Goal: Communication & Community: Answer question/provide support

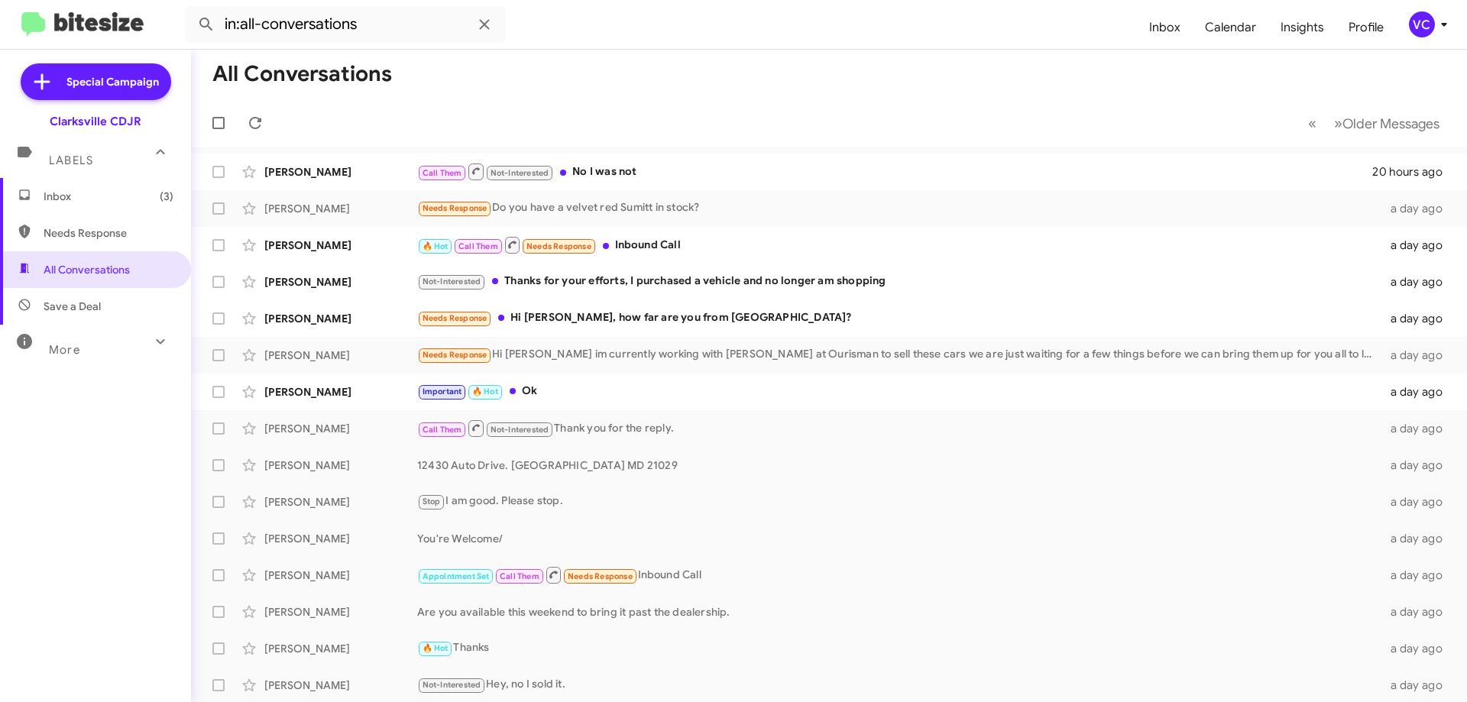
click at [840, 48] on mat-toolbar "in:all-conversations Inbox Calendar Insights Profile VC" at bounding box center [733, 24] width 1467 height 49
click at [736, 274] on div "Not-Interested Thanks for your efforts, I purchased a vehicle and no longer am …" at bounding box center [905, 282] width 977 height 18
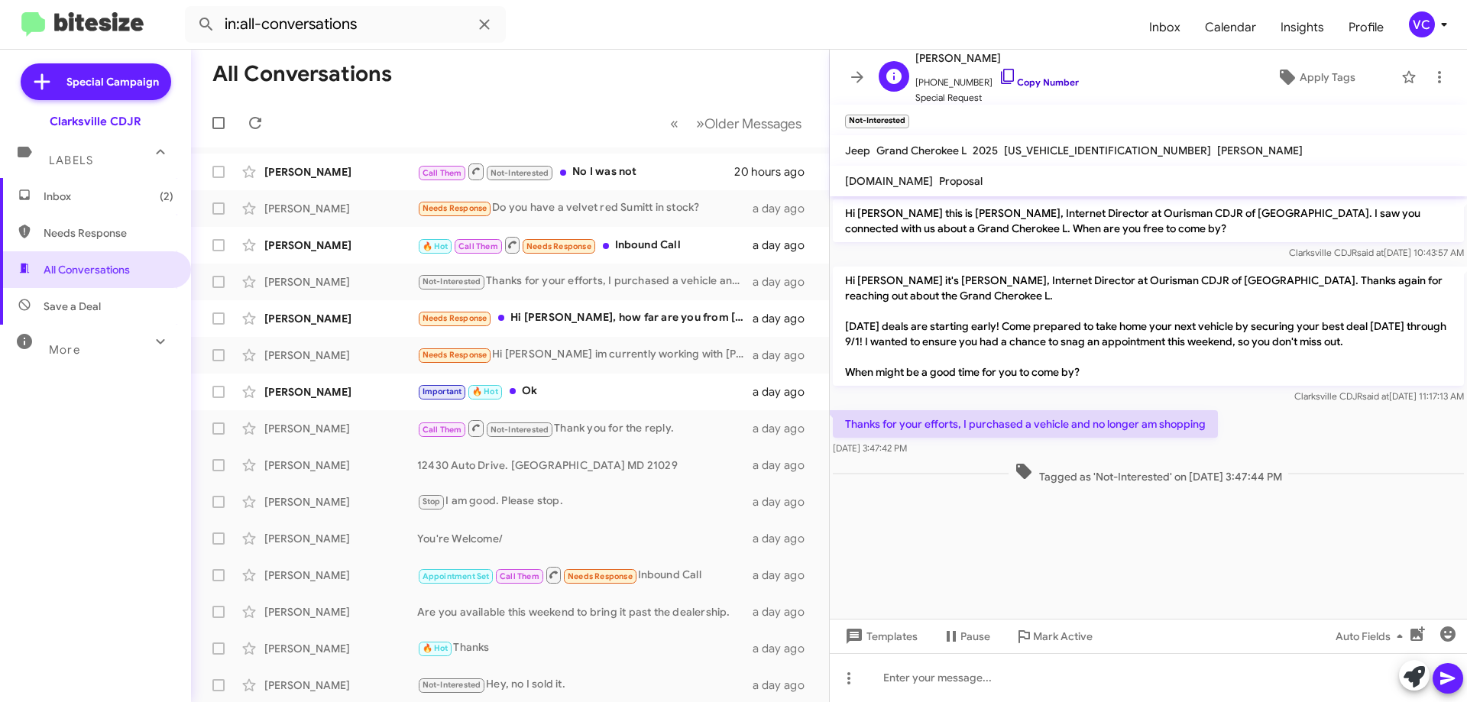
click at [1052, 79] on link "Copy Number" at bounding box center [1039, 81] width 80 height 11
click at [1054, 420] on p "Thanks for your efforts, I purchased a vehicle and no longer am shopping" at bounding box center [1025, 424] width 385 height 28
copy p "Thanks for your efforts, I purchased a vehicle and no longer am shopping"
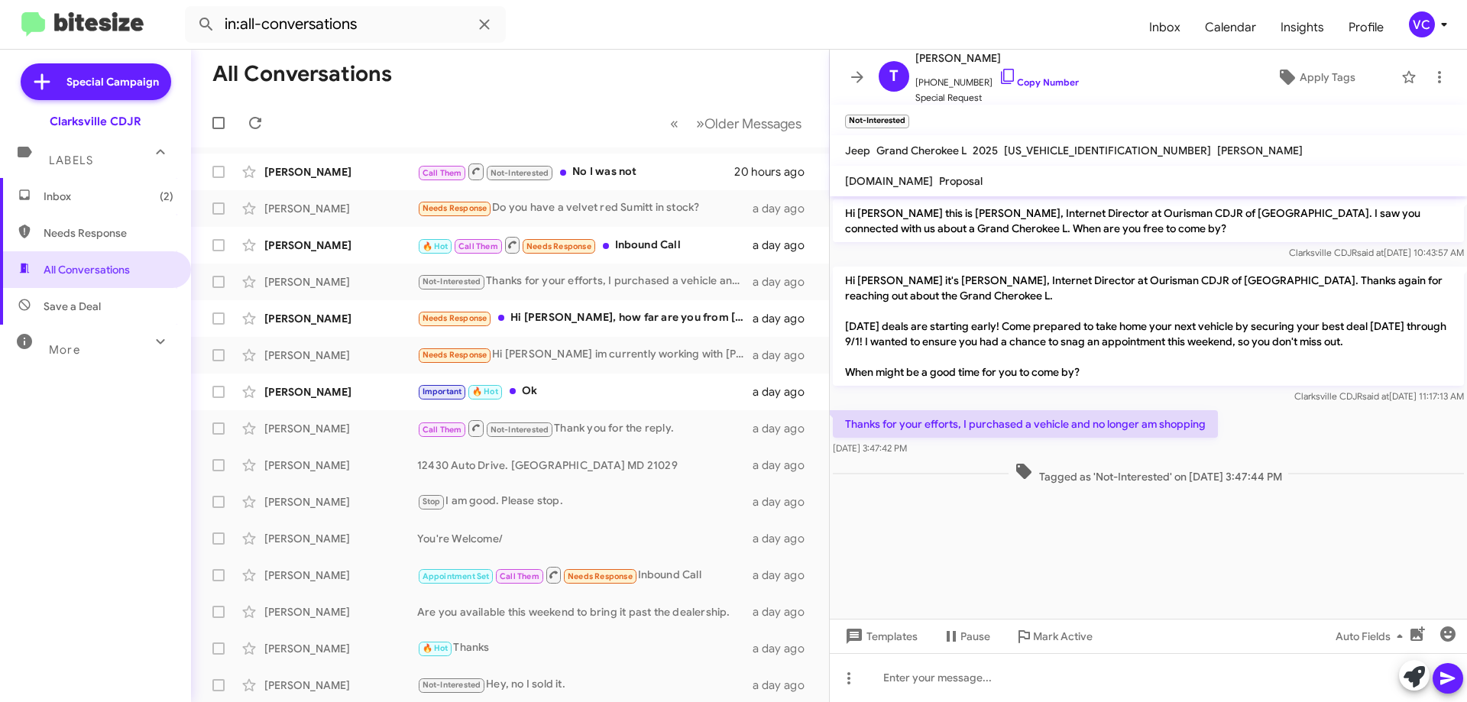
drag, startPoint x: 1272, startPoint y: 532, endPoint x: 1275, endPoint y: 486, distance: 45.9
click at [1271, 533] on cdk-virtual-scroll-viewport "Hi [PERSON_NAME] this is [PERSON_NAME], Internet Director at Ourisman CDJR of […" at bounding box center [1148, 407] width 637 height 423
click at [1275, 474] on div "Tagged as 'Not-Interested' on [DATE] 3:47:44 PM" at bounding box center [1148, 473] width 637 height 28
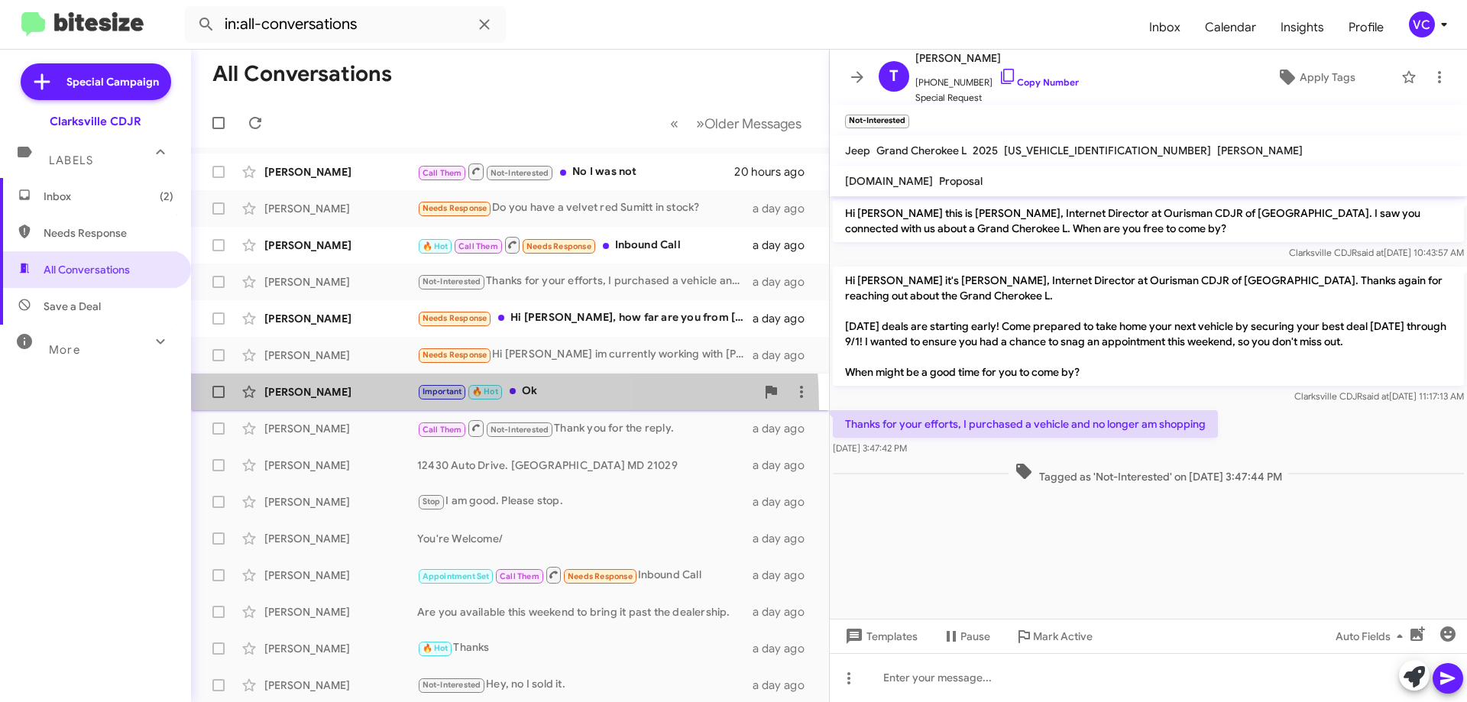
click at [338, 409] on span "[PERSON_NAME] Important 🔥 Hot Ok a day ago" at bounding box center [510, 392] width 638 height 37
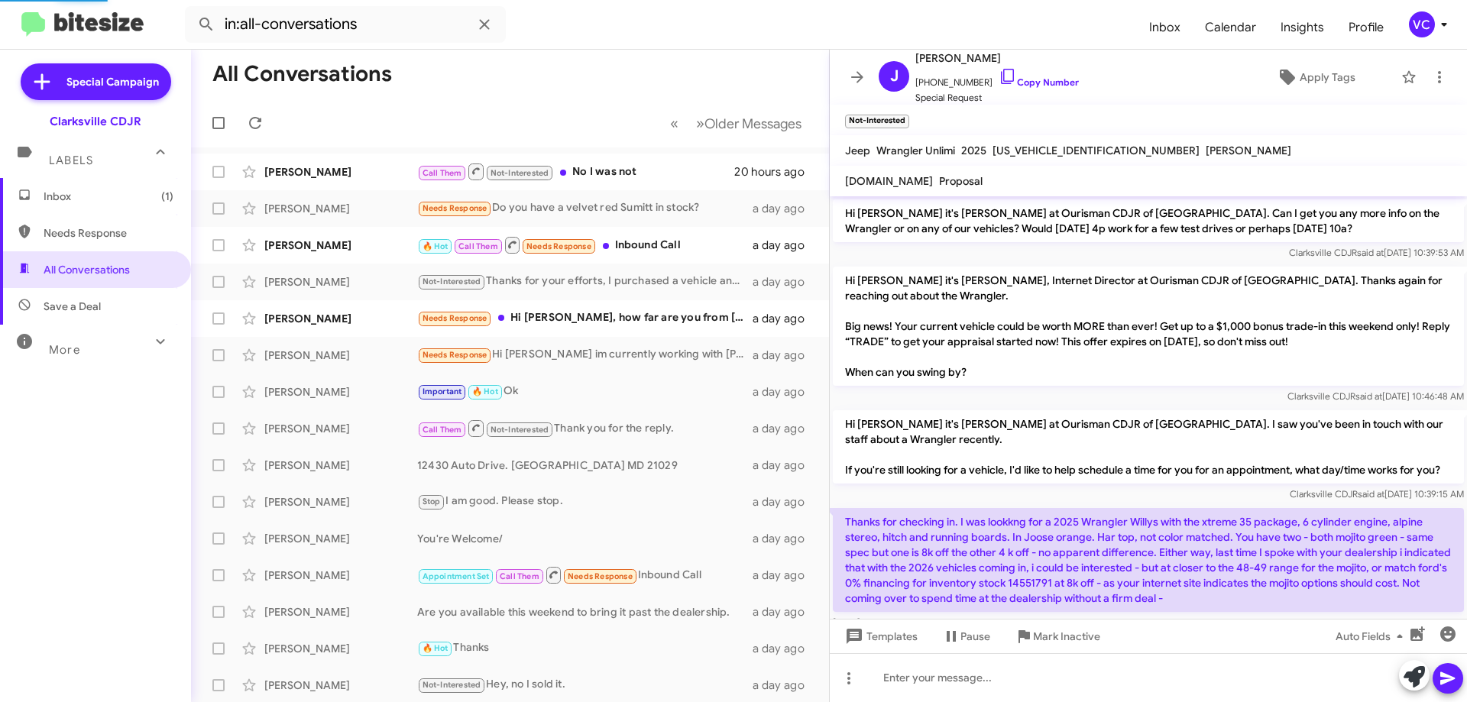
scroll to position [1503, 0]
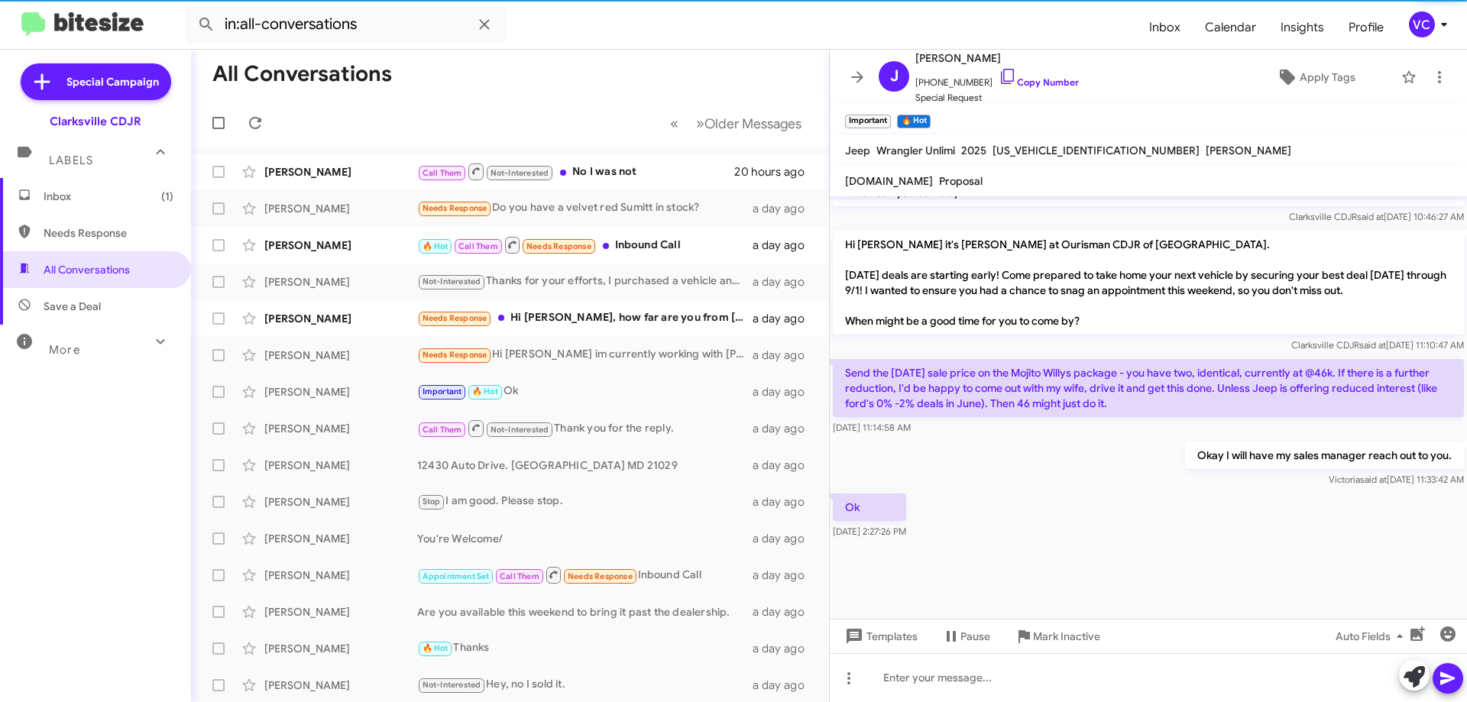
click at [1156, 529] on div "Ok [DATE] 2:27:26 PM" at bounding box center [1148, 517] width 637 height 52
click at [1094, 431] on div "[DATE] 11:14:58 AM" at bounding box center [1148, 427] width 631 height 15
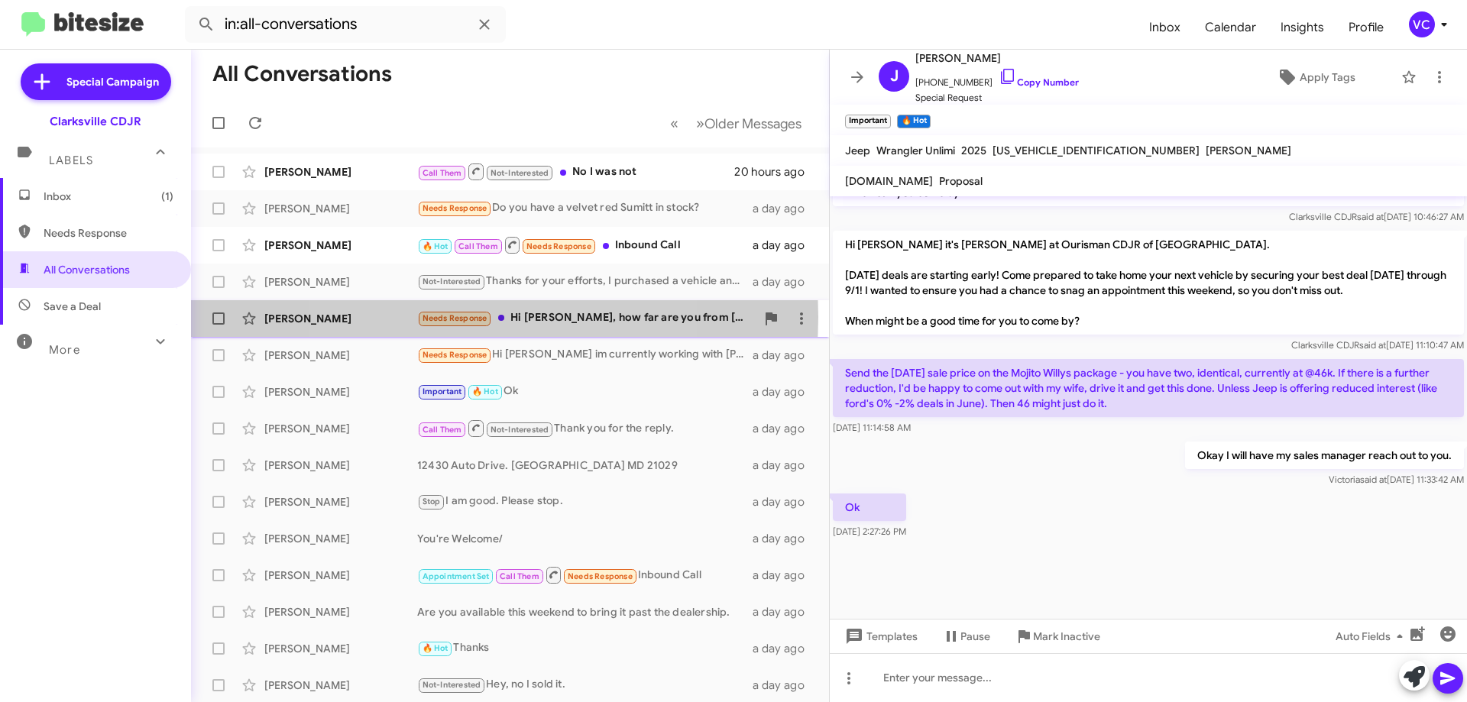
click at [466, 317] on span "Needs Response" at bounding box center [455, 318] width 65 height 10
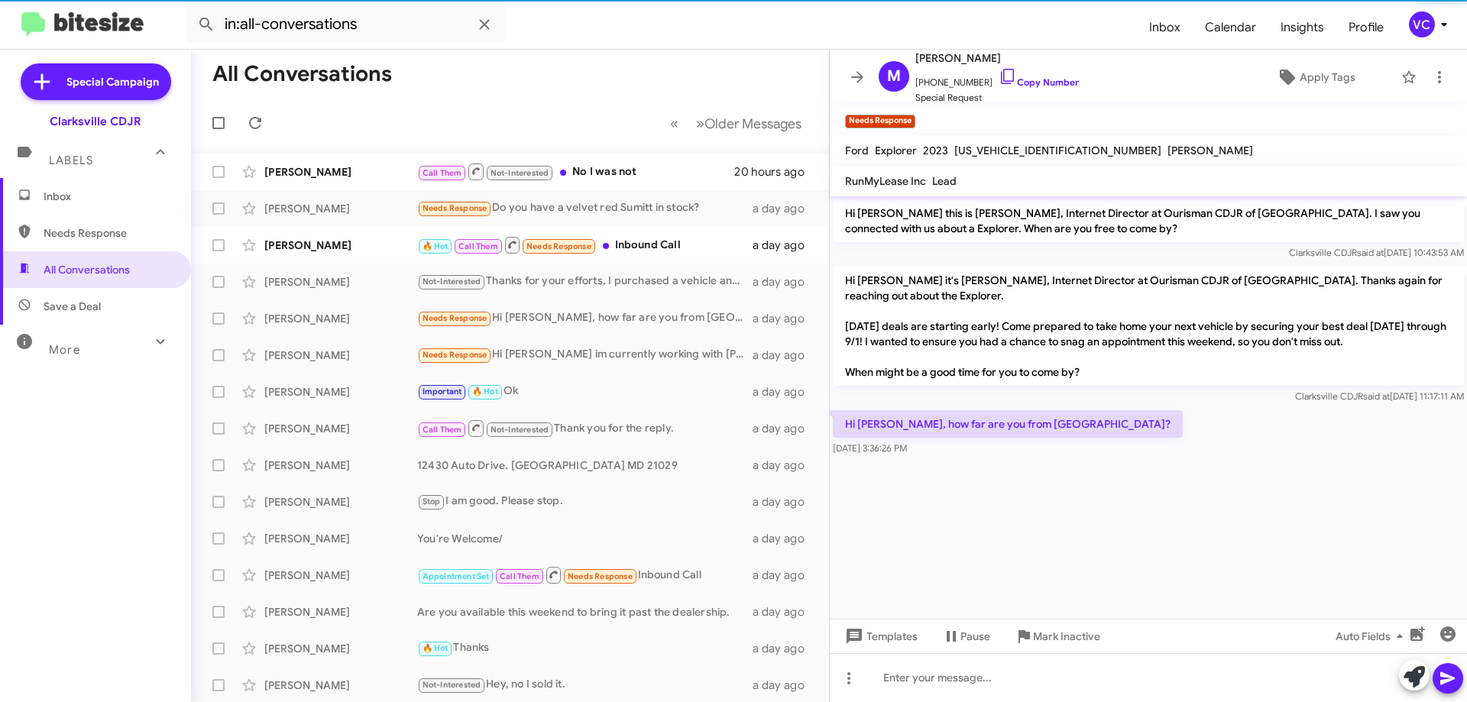
click at [1157, 406] on div "Hi [PERSON_NAME] it's [PERSON_NAME], Internet Director at Ourisman CDJR of [GEO…" at bounding box center [1148, 336] width 637 height 144
click at [1222, 485] on cdk-virtual-scroll-viewport "Hi [PERSON_NAME] this is [PERSON_NAME], Internet Director at Ourisman CDJR of […" at bounding box center [1148, 407] width 637 height 423
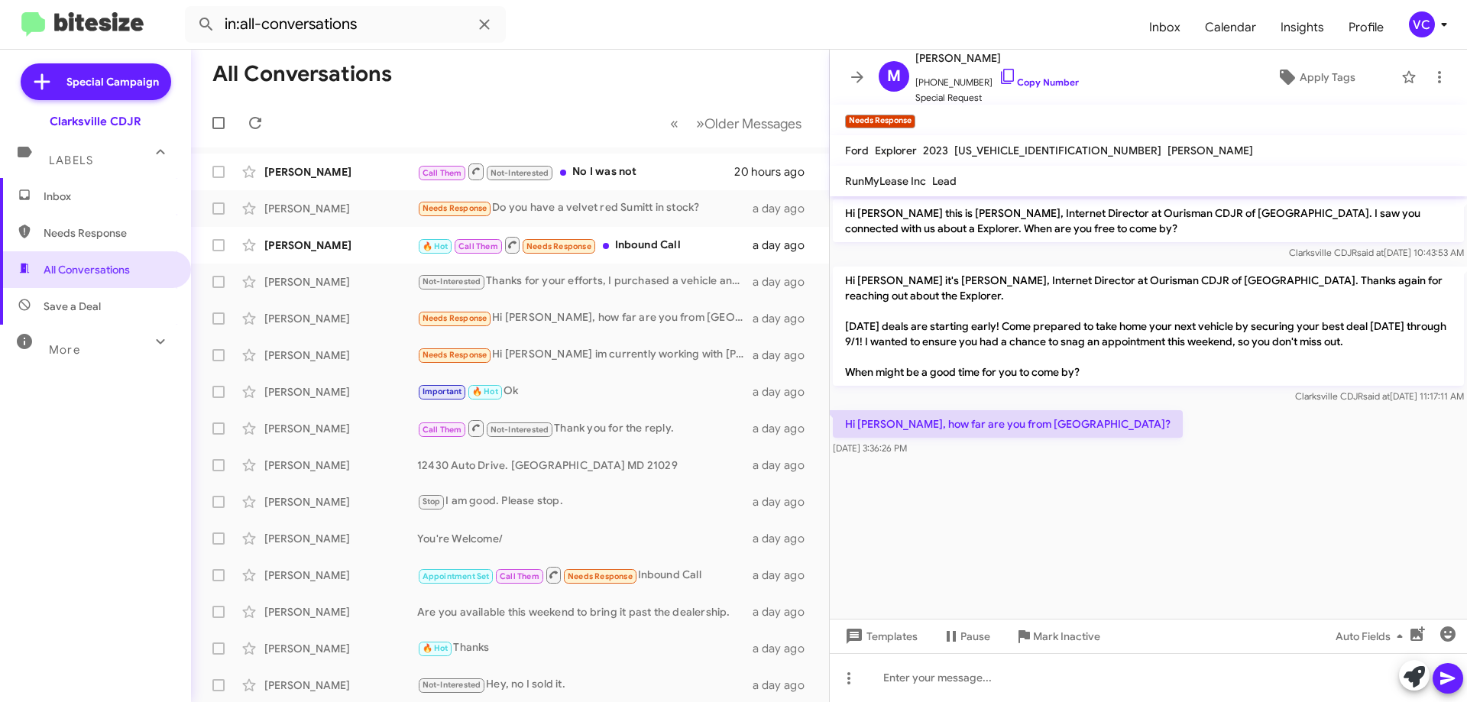
click at [1227, 486] on cdk-virtual-scroll-viewport "Hi [PERSON_NAME] this is [PERSON_NAME], Internet Director at Ourisman CDJR of […" at bounding box center [1148, 407] width 637 height 423
click at [1235, 481] on cdk-virtual-scroll-viewport "Hi [PERSON_NAME] this is [PERSON_NAME], Internet Director at Ourisman CDJR of […" at bounding box center [1148, 407] width 637 height 423
click at [1181, 495] on cdk-virtual-scroll-viewport "Hi [PERSON_NAME] this is [PERSON_NAME], Internet Director at Ourisman CDJR of […" at bounding box center [1148, 407] width 637 height 423
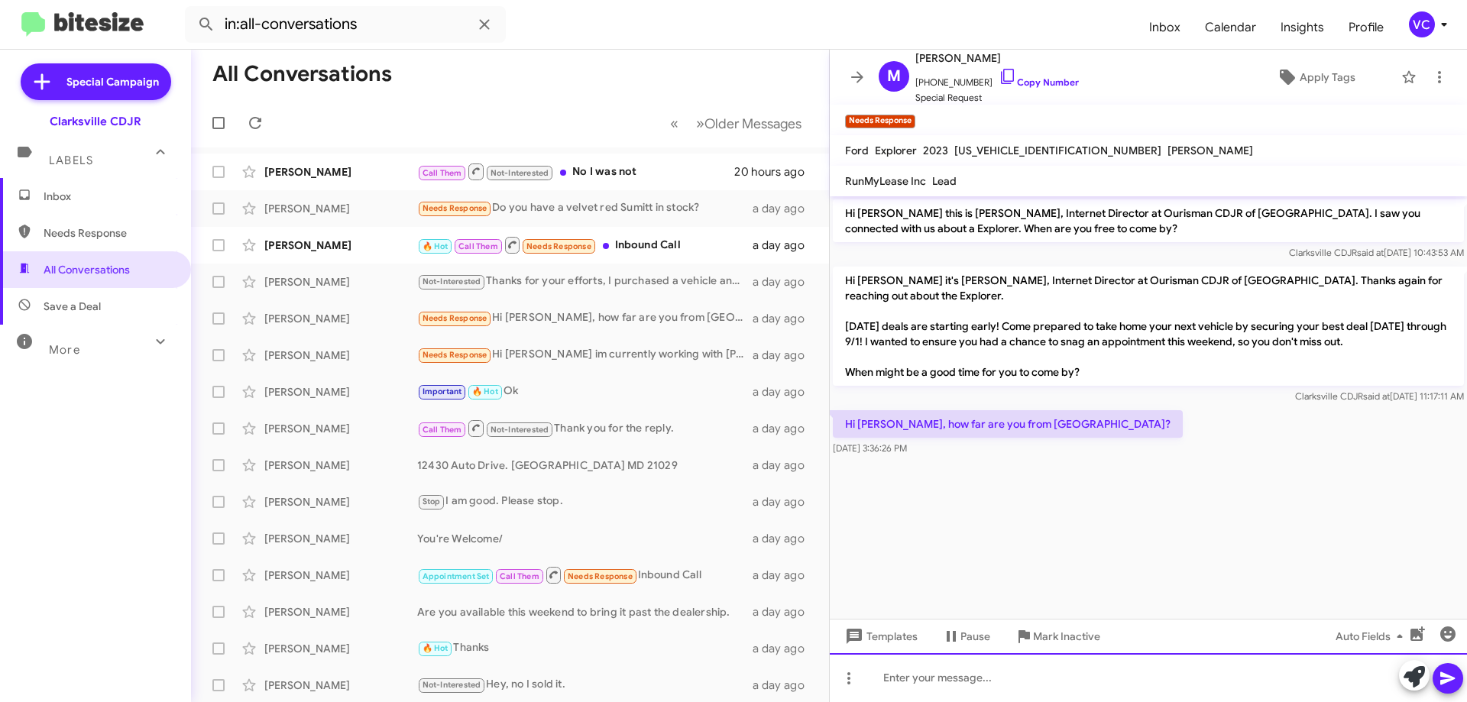
click at [1026, 680] on div at bounding box center [1148, 677] width 637 height 49
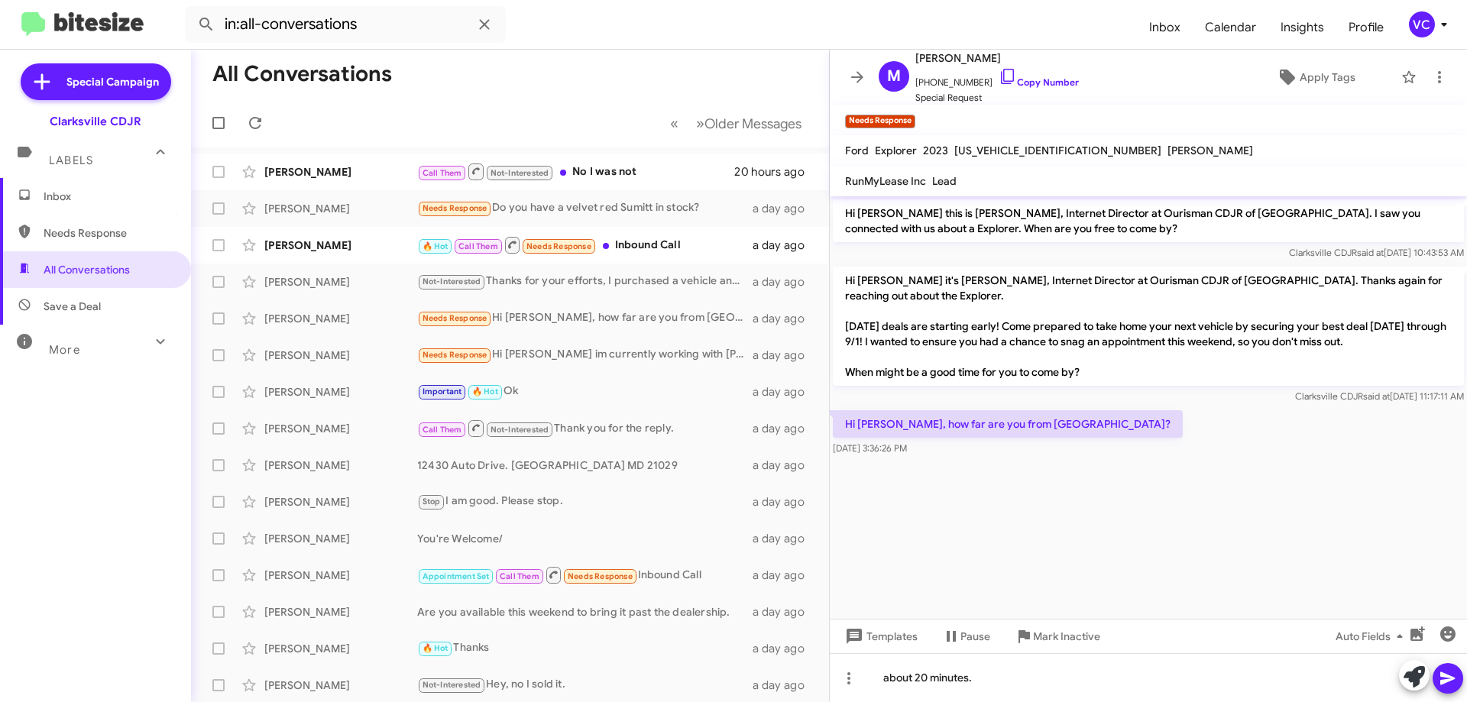
click at [1445, 683] on icon at bounding box center [1447, 678] width 15 height 13
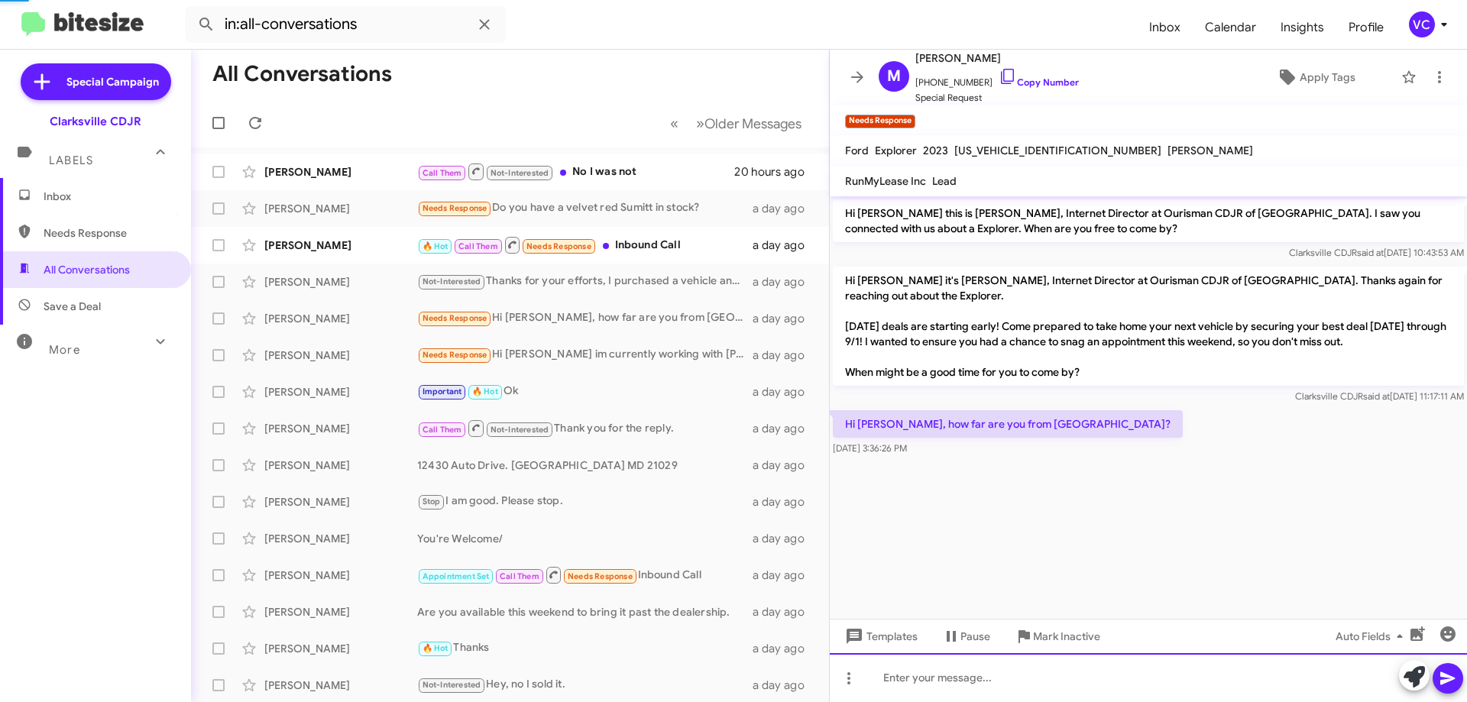
click at [1117, 695] on div at bounding box center [1148, 677] width 637 height 49
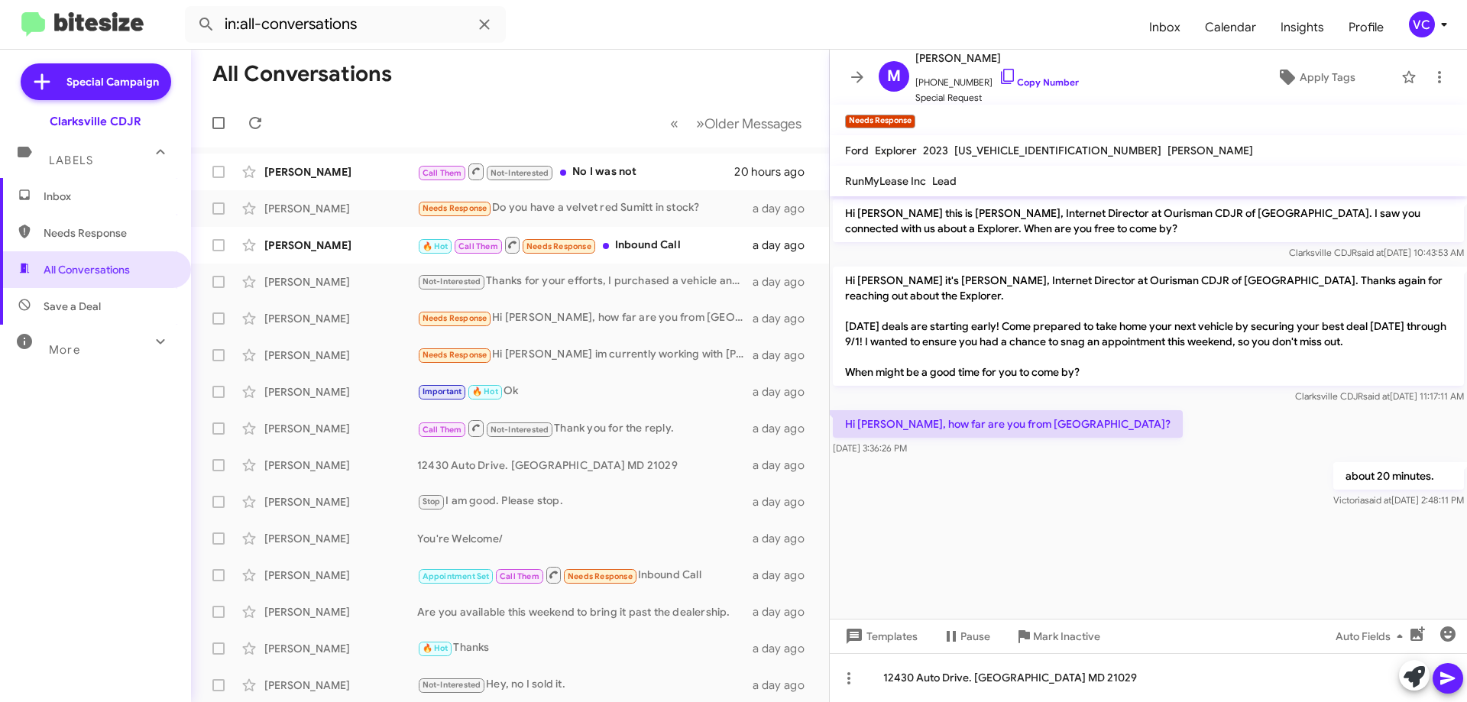
click at [1450, 673] on icon at bounding box center [1448, 678] width 18 height 18
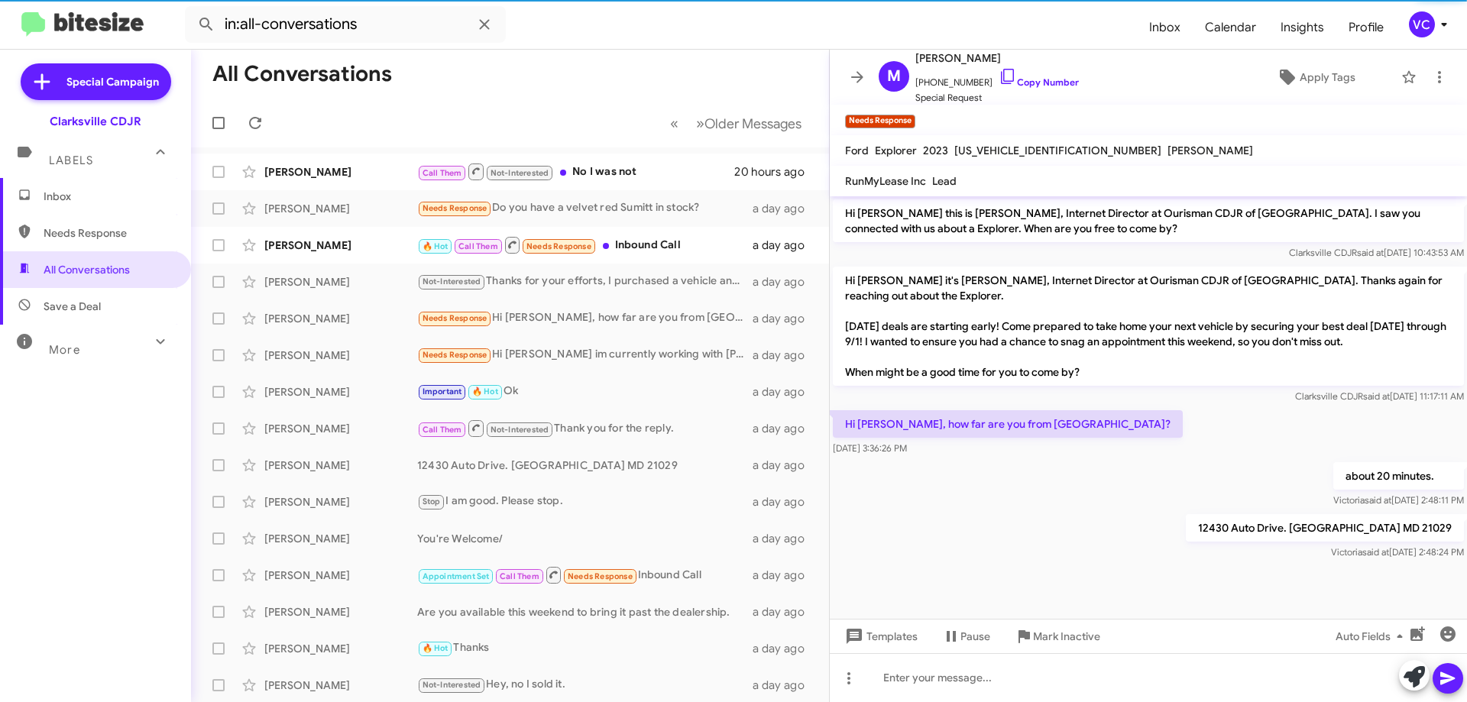
click at [1118, 508] on div "about 20 minutes. [PERSON_NAME] said at [DATE] 2:48:11 PM" at bounding box center [1148, 485] width 637 height 52
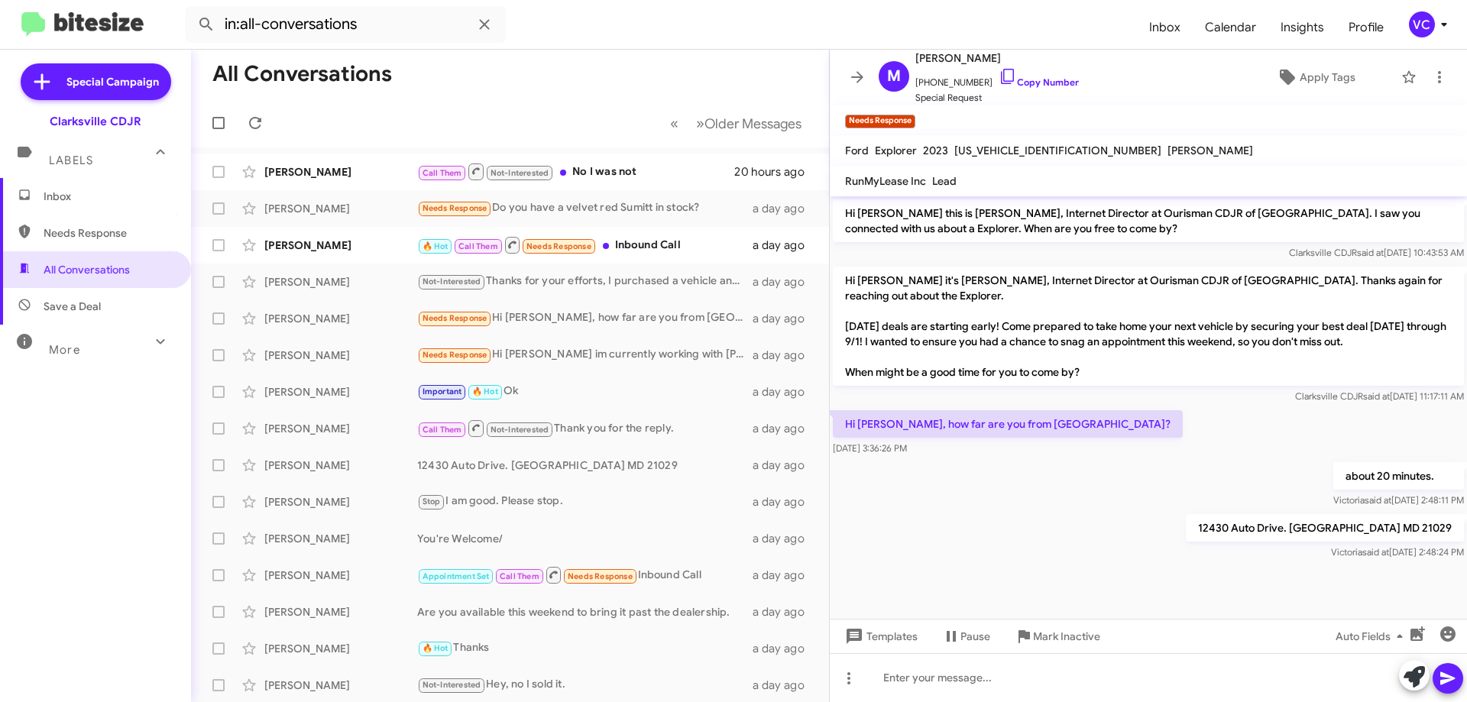
drag, startPoint x: 506, startPoint y: 27, endPoint x: 507, endPoint y: 58, distance: 31.3
click at [506, 28] on form "in:all-conversations" at bounding box center [661, 24] width 952 height 37
click at [354, 177] on div "[PERSON_NAME]" at bounding box center [340, 171] width 153 height 15
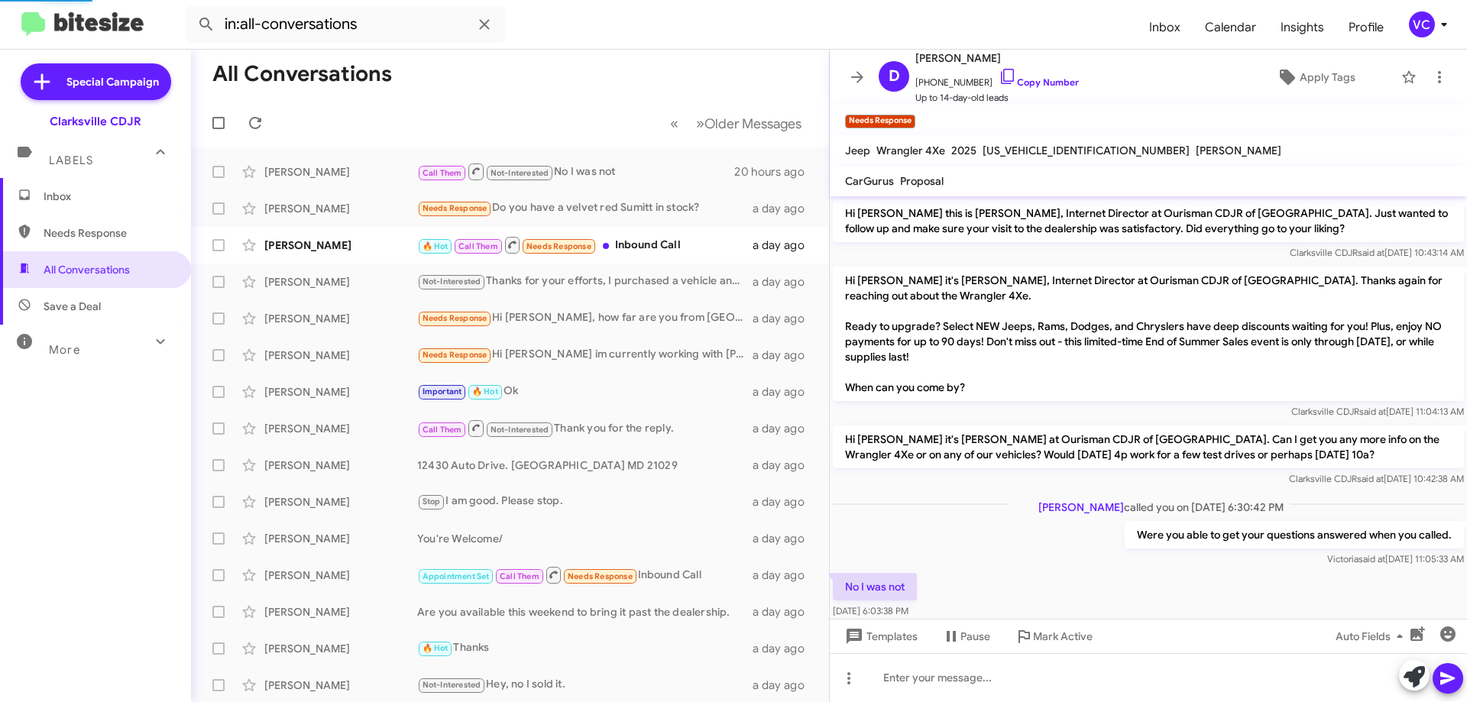
scroll to position [58, 0]
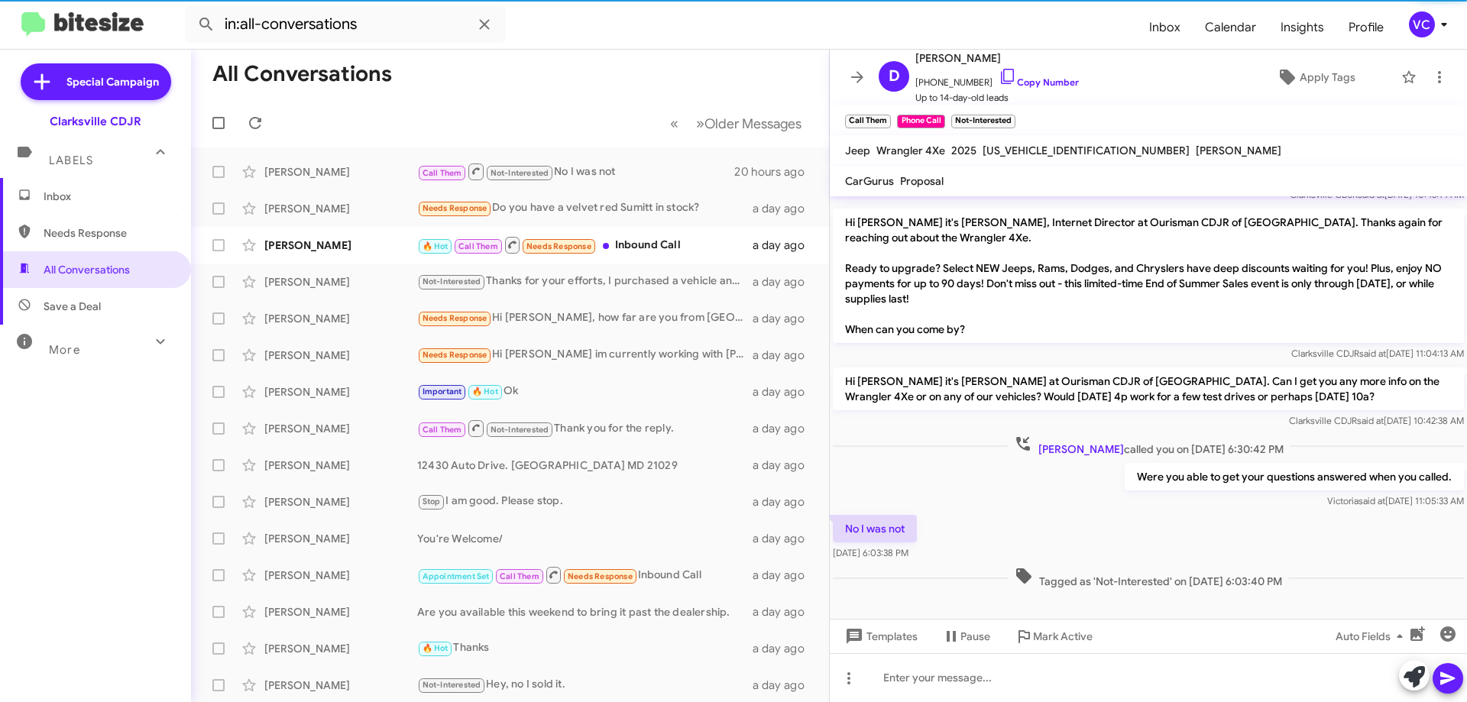
drag, startPoint x: 1014, startPoint y: 509, endPoint x: 1029, endPoint y: 518, distance: 17.8
click at [1015, 509] on div "Were you able to get your questions answered when you called. [PERSON_NAME] sai…" at bounding box center [1148, 486] width 637 height 52
click at [1061, 546] on div "No I was not [DATE] 6:03:38 PM" at bounding box center [1148, 538] width 637 height 52
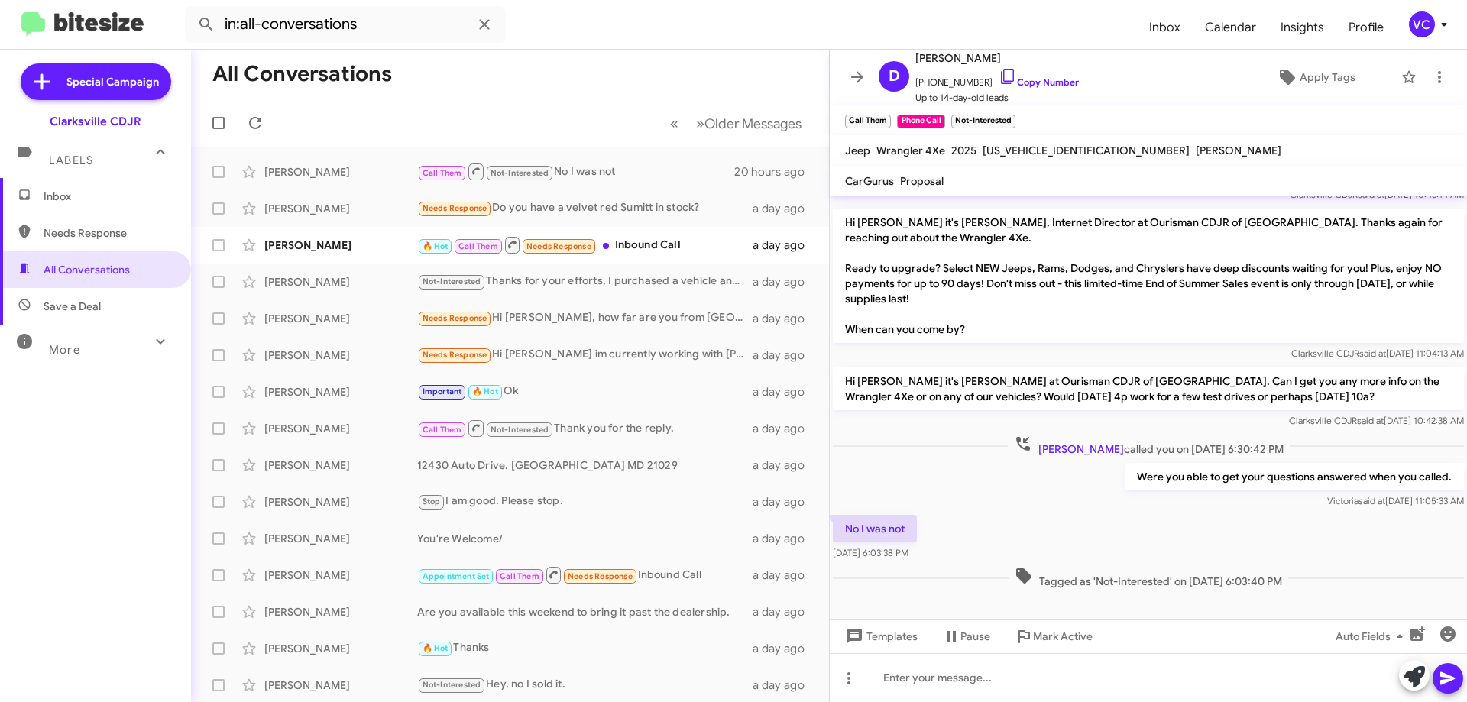
drag, startPoint x: 900, startPoint y: 517, endPoint x: 1000, endPoint y: 510, distance: 100.3
click at [900, 515] on p "No I was not" at bounding box center [875, 529] width 84 height 28
click at [1047, 533] on div "No I was not [DATE] 6:03:38 PM" at bounding box center [1148, 538] width 637 height 52
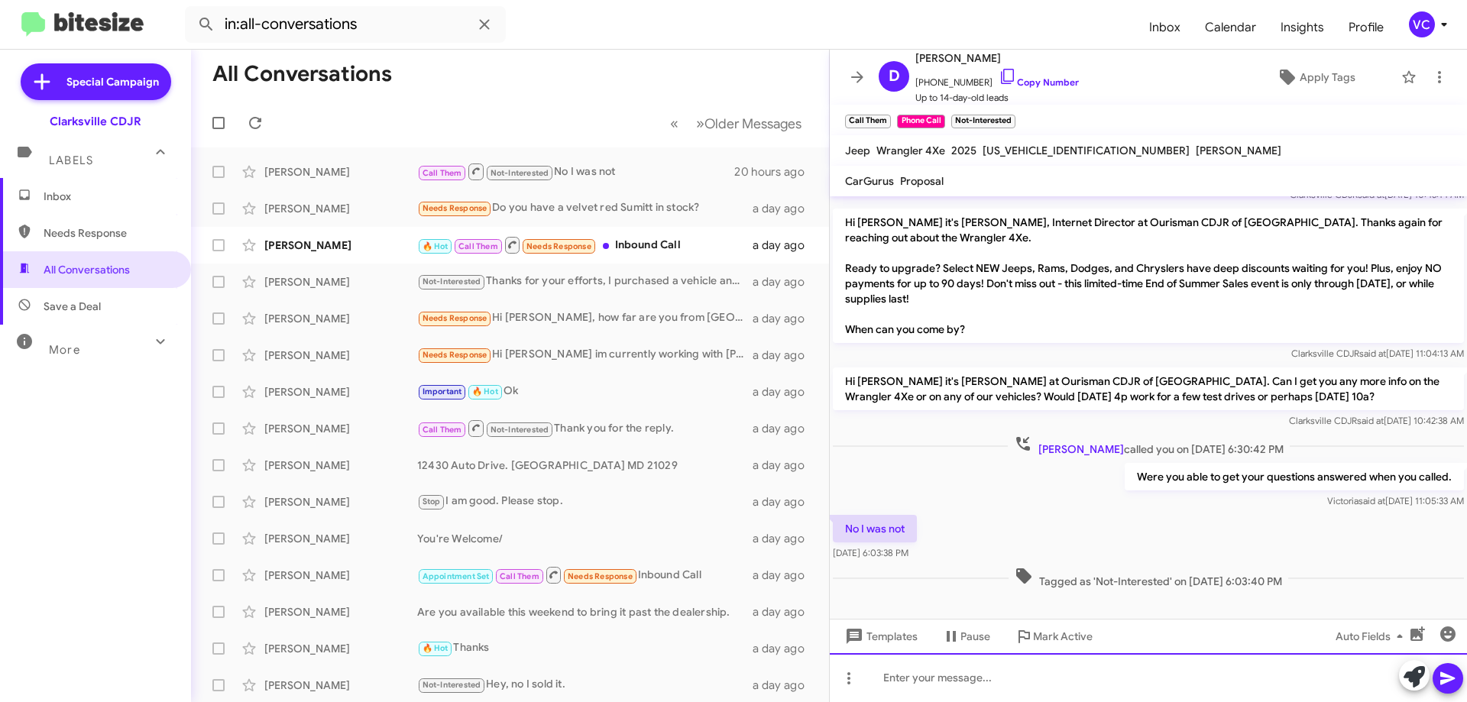
click at [935, 695] on div at bounding box center [1148, 677] width 637 height 49
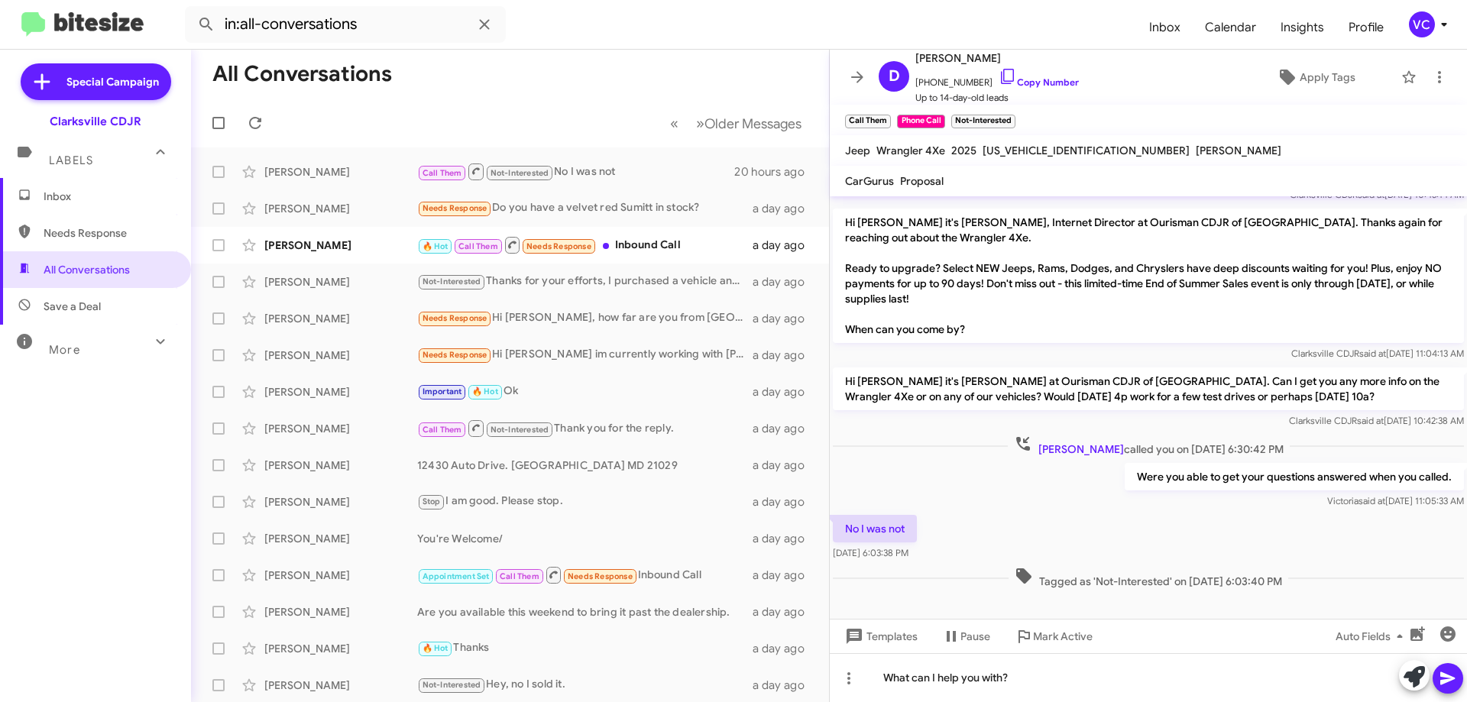
click at [1107, 513] on div "No I was not [DATE] 6:03:38 PM" at bounding box center [1148, 538] width 637 height 52
click at [542, 63] on mat-toolbar-row "All Conversations" at bounding box center [510, 74] width 638 height 49
